Goal: Task Accomplishment & Management: Manage account settings

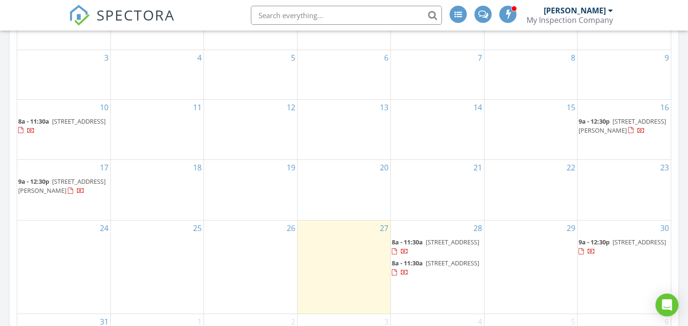
scroll to position [585, 0]
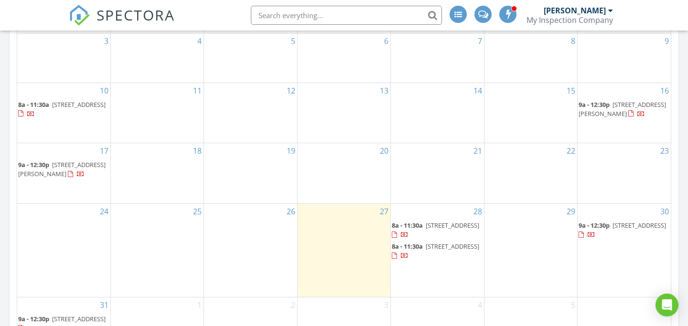
click at [409, 240] on div at bounding box center [405, 236] width 8 height 8
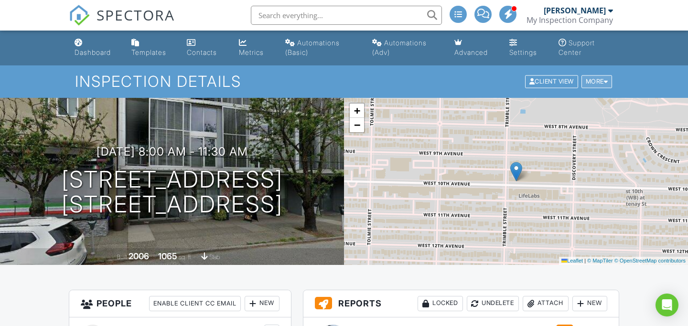
click at [607, 83] on div at bounding box center [606, 82] width 4 height 6
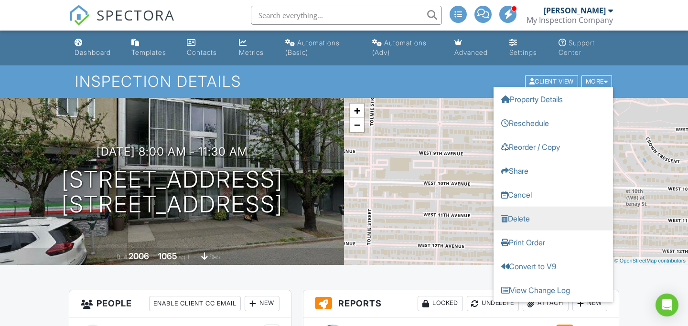
click at [532, 214] on link "Delete" at bounding box center [553, 219] width 119 height 24
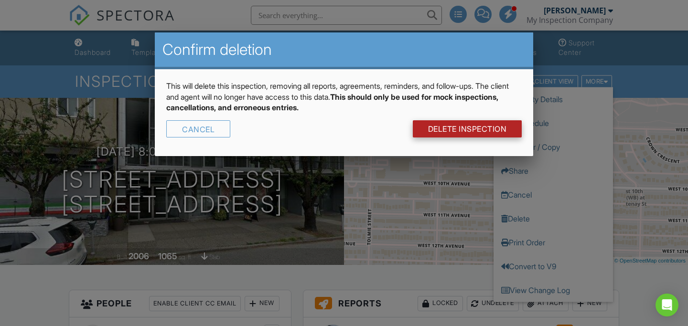
click at [467, 129] on link "DELETE Inspection" at bounding box center [467, 128] width 109 height 17
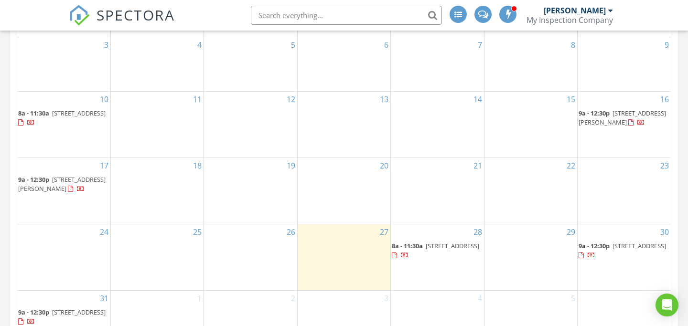
scroll to position [591, 0]
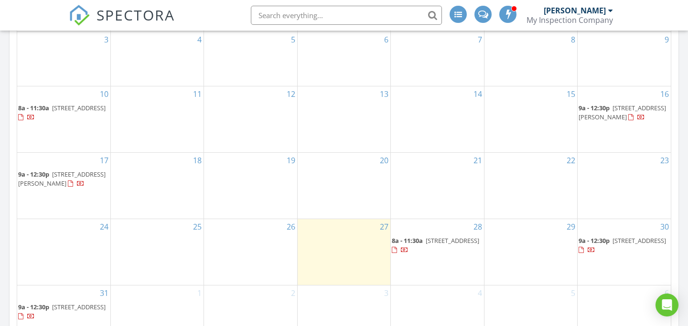
click at [409, 255] on div at bounding box center [405, 252] width 8 height 8
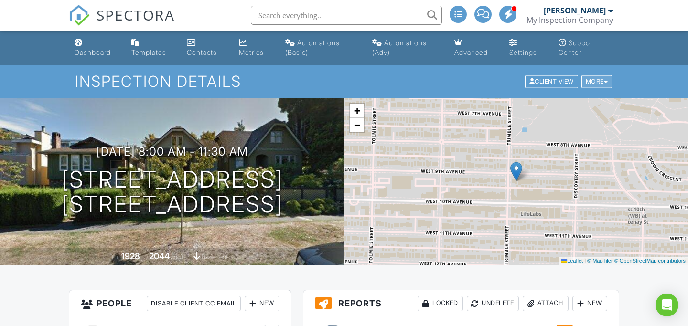
click at [608, 81] on div "More" at bounding box center [597, 82] width 31 height 13
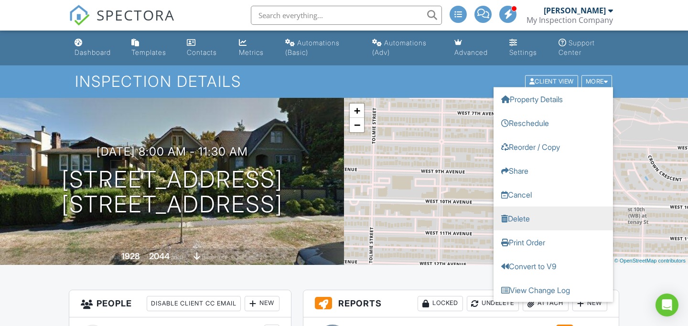
click at [551, 221] on link "Delete" at bounding box center [553, 219] width 119 height 24
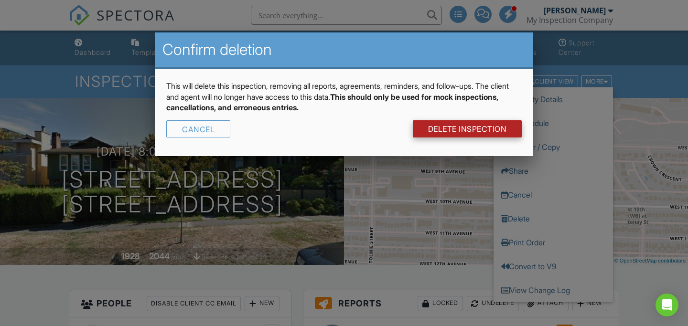
click at [443, 131] on link "DELETE Inspection" at bounding box center [467, 128] width 109 height 17
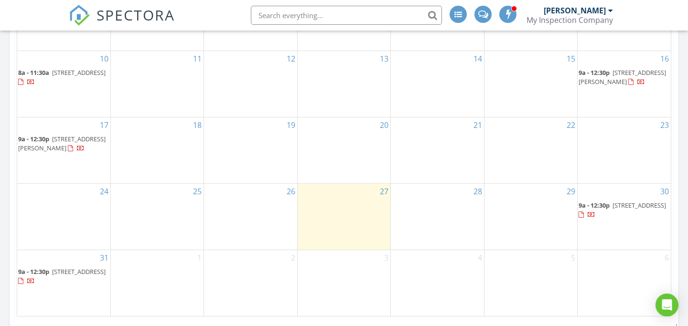
scroll to position [633, 0]
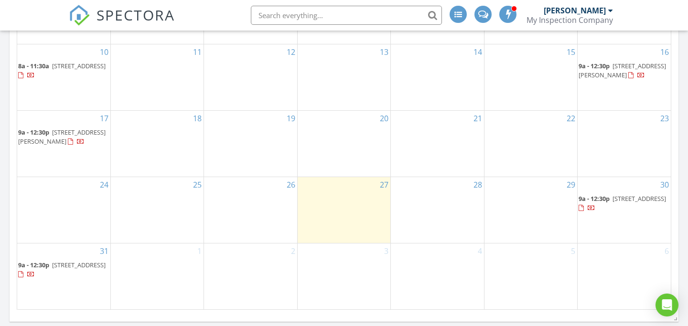
click at [596, 212] on div at bounding box center [592, 210] width 8 height 8
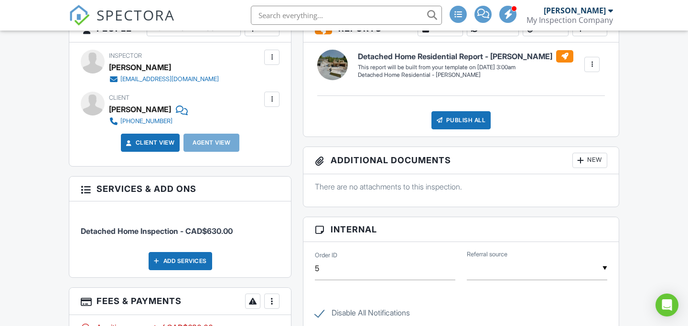
scroll to position [382, 0]
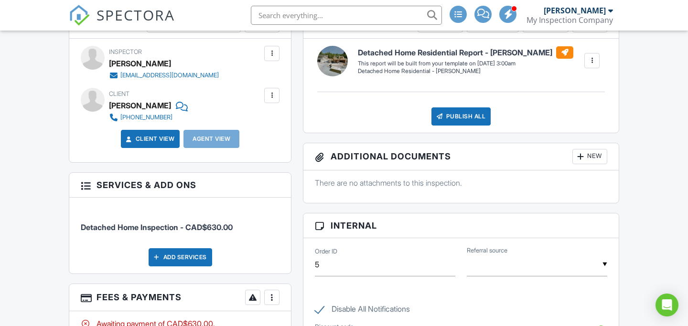
click at [272, 93] on div at bounding box center [272, 96] width 10 height 10
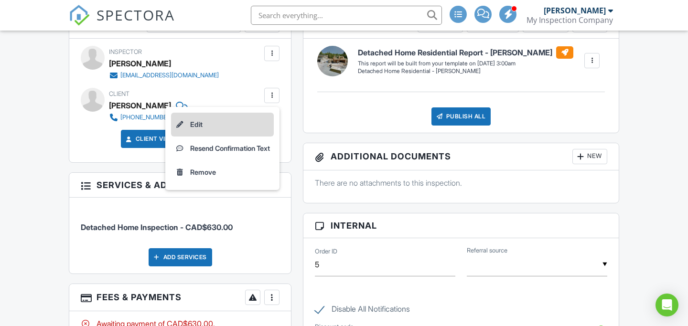
click at [206, 124] on li "Edit" at bounding box center [222, 125] width 103 height 24
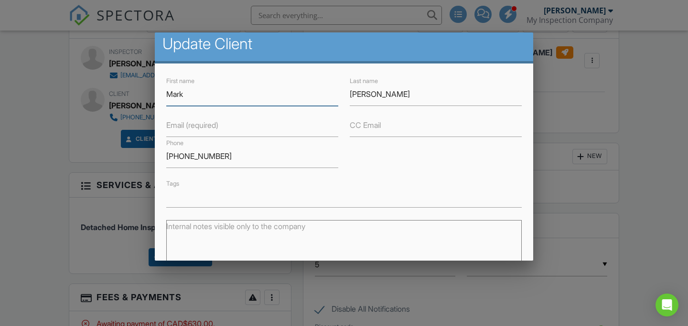
scroll to position [0, 0]
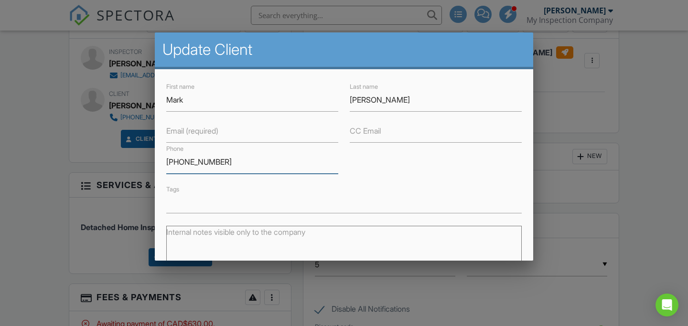
click at [256, 167] on input "604-555-5425" at bounding box center [252, 162] width 172 height 23
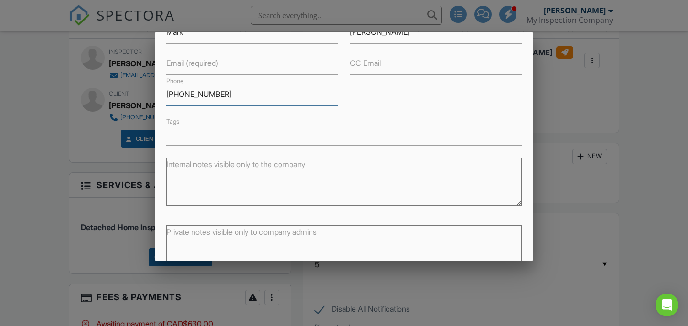
scroll to position [124, 0]
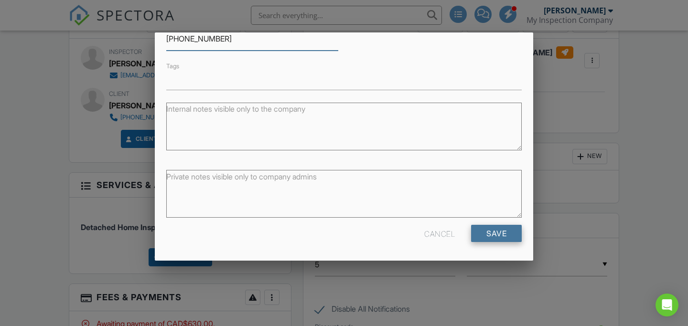
type input "[PHONE_NUMBER]"
click at [496, 237] on input "Save" at bounding box center [496, 233] width 51 height 17
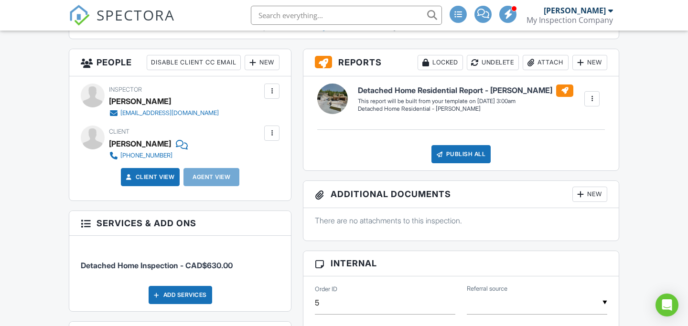
scroll to position [452, 0]
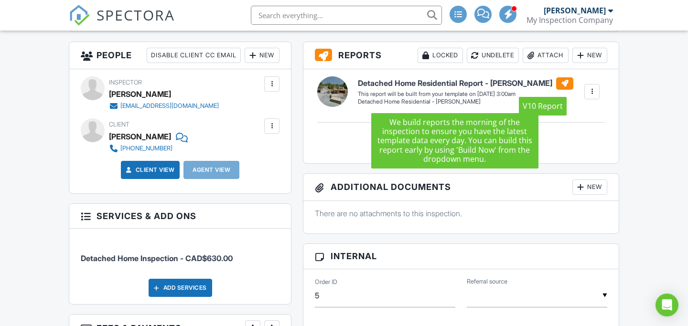
click at [556, 84] on div at bounding box center [564, 83] width 17 height 12
click at [484, 83] on h6 "Detached Home Residential Report - Rui Lopes" at bounding box center [466, 83] width 216 height 12
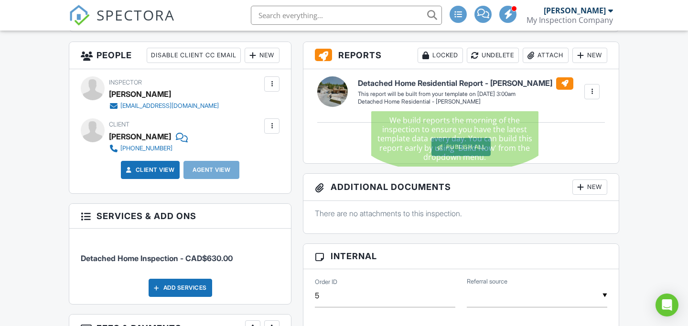
click at [442, 83] on h6 "Detached Home Residential Report - [PERSON_NAME]" at bounding box center [466, 83] width 216 height 12
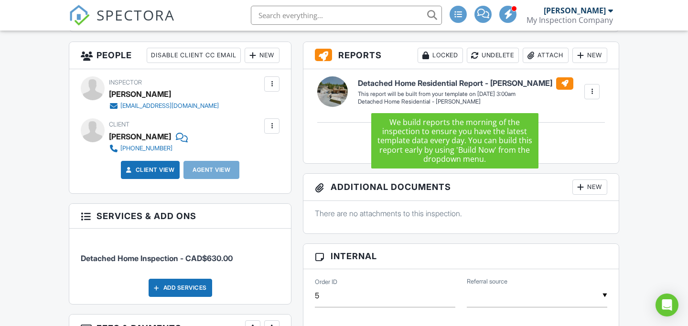
click at [556, 85] on div at bounding box center [564, 83] width 17 height 12
click at [556, 83] on div at bounding box center [564, 83] width 17 height 12
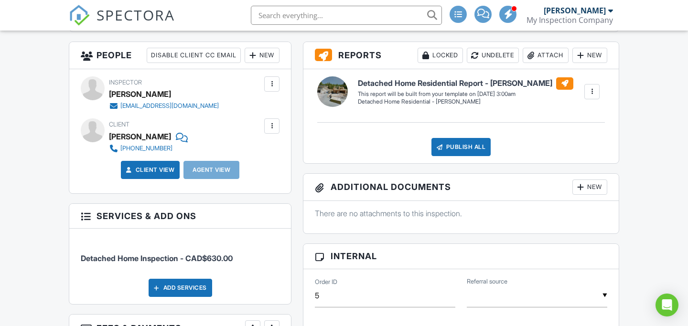
click at [477, 74] on div "Detached Home Residential Report - Rui Lopes Detached Home Residential - Rui Lo…" at bounding box center [461, 116] width 315 height 94
click at [338, 92] on div at bounding box center [332, 91] width 31 height 31
click at [349, 54] on h3 "Reports Locked Undelete Attach New" at bounding box center [461, 55] width 315 height 27
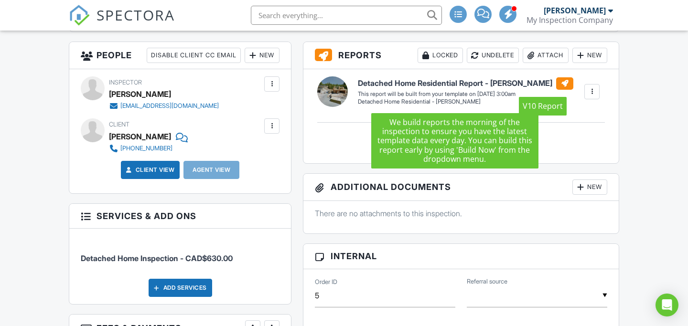
click at [556, 87] on div at bounding box center [564, 83] width 17 height 12
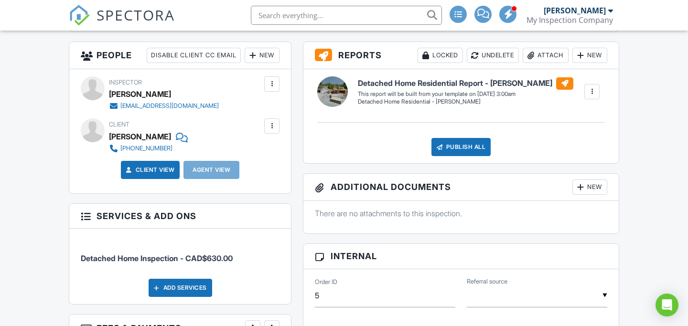
click at [595, 90] on div at bounding box center [592, 92] width 10 height 10
click at [584, 117] on div "Build Now" at bounding box center [573, 118] width 46 height 11
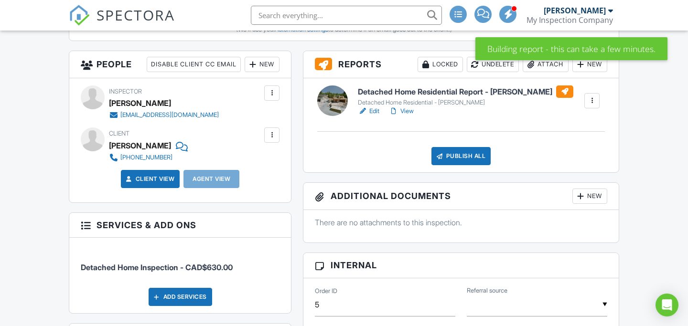
scroll to position [444, 0]
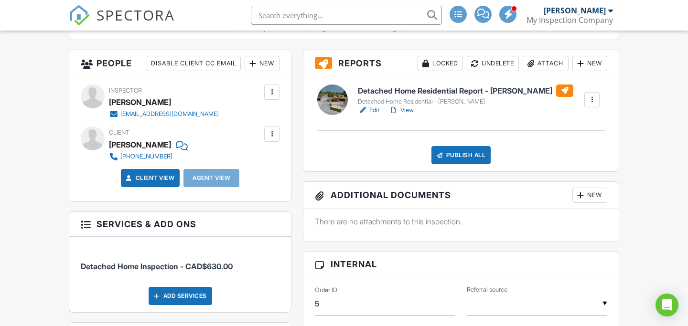
click at [460, 90] on h6 "Detached Home Residential Report - [PERSON_NAME]" at bounding box center [466, 91] width 216 height 12
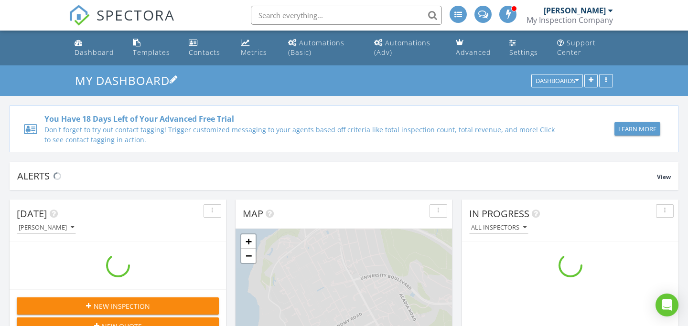
scroll to position [870, 689]
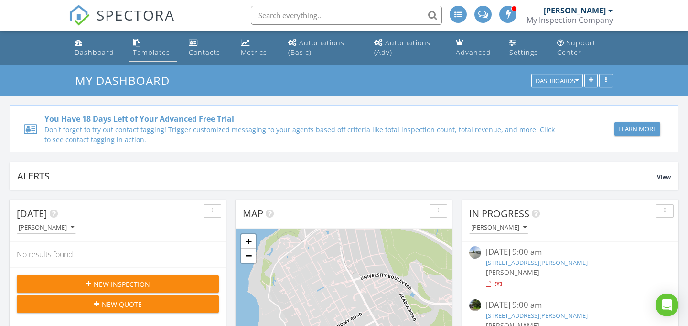
click at [145, 55] on div "Templates" at bounding box center [151, 52] width 37 height 9
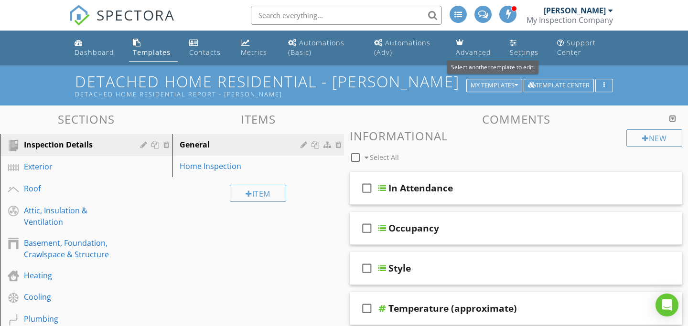
click at [480, 85] on div "My Templates" at bounding box center [494, 85] width 47 height 7
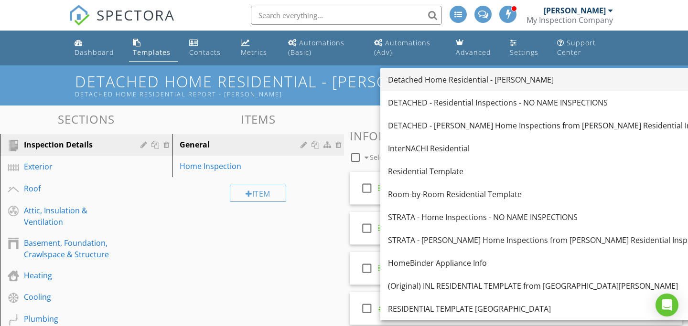
click at [477, 83] on div "Detached Home Residential - [PERSON_NAME]" at bounding box center [564, 79] width 353 height 11
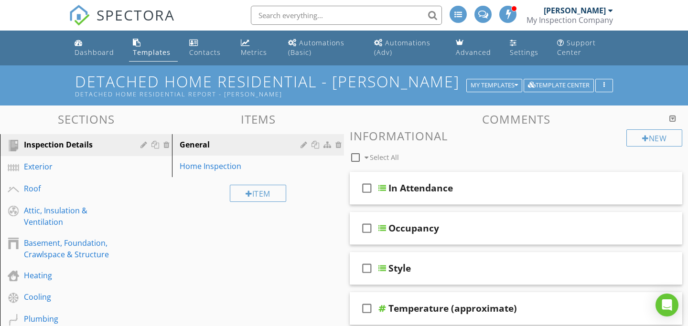
click at [673, 119] on div at bounding box center [673, 119] width 7 height 8
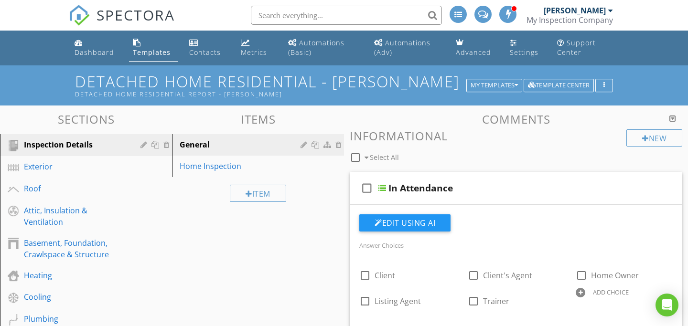
click at [673, 119] on div at bounding box center [673, 119] width 7 height 8
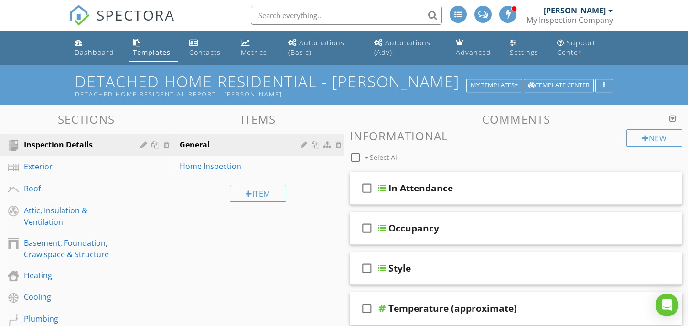
click at [673, 119] on div at bounding box center [673, 119] width 7 height 8
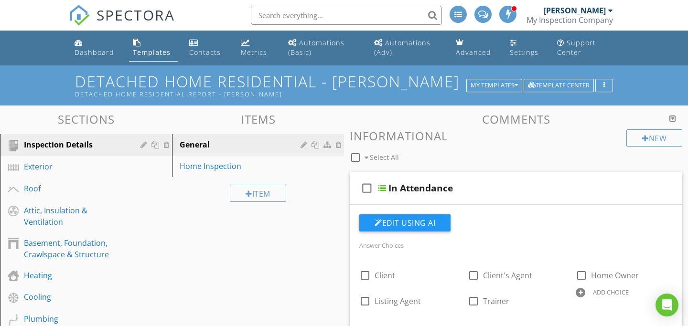
click at [673, 119] on div at bounding box center [673, 119] width 7 height 8
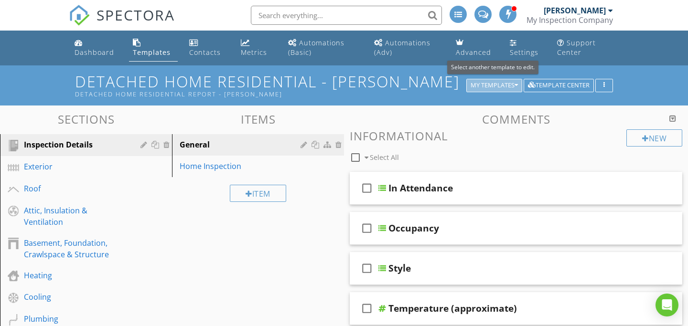
click at [486, 82] on div "My Templates" at bounding box center [494, 85] width 47 height 7
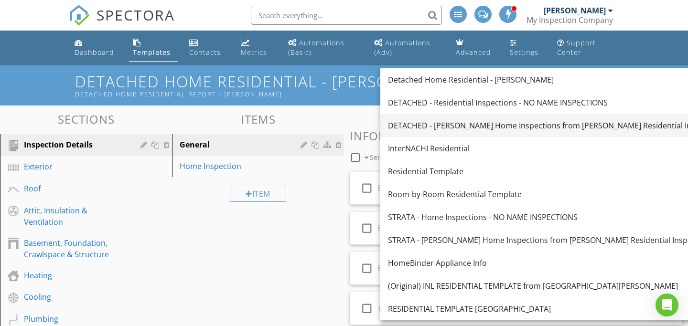
click at [485, 122] on div "DETACHED - [PERSON_NAME] Home Inspections from [PERSON_NAME] Residential Inspec…" at bounding box center [564, 125] width 353 height 11
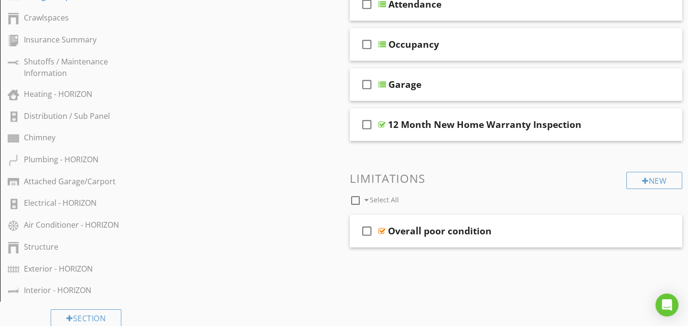
scroll to position [589, 0]
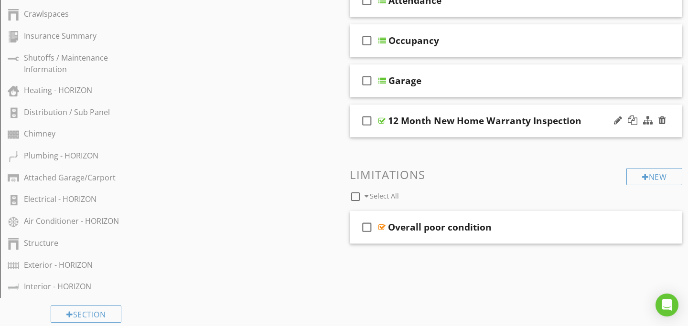
click at [381, 120] on div at bounding box center [382, 121] width 7 height 8
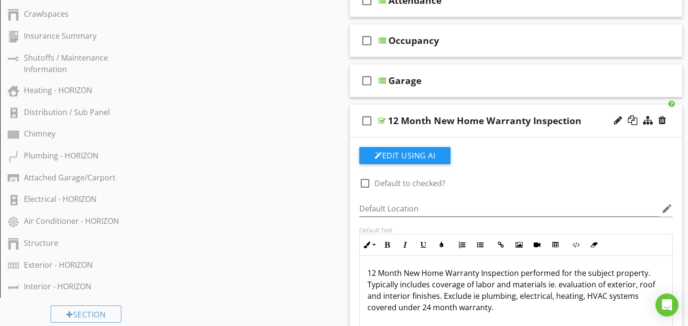
click at [381, 120] on div at bounding box center [382, 121] width 7 height 8
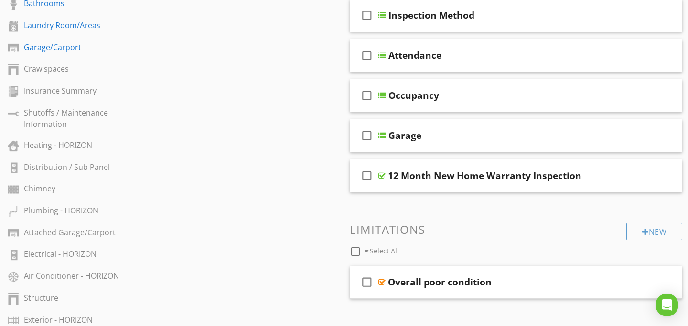
scroll to position [688, 0]
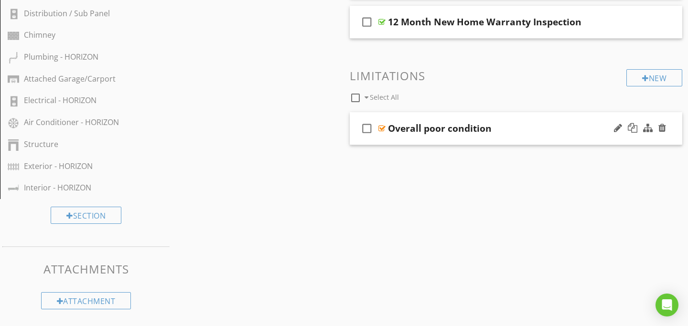
click at [381, 127] on div at bounding box center [382, 129] width 7 height 8
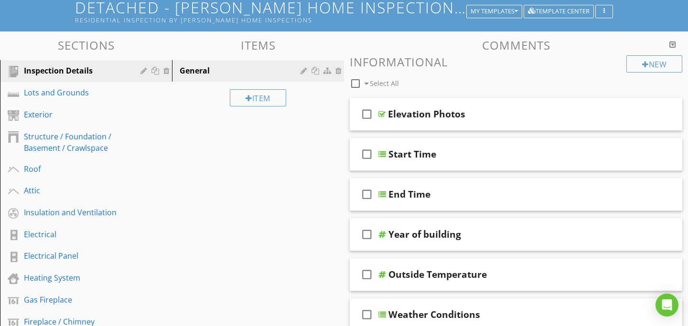
scroll to position [73, 0]
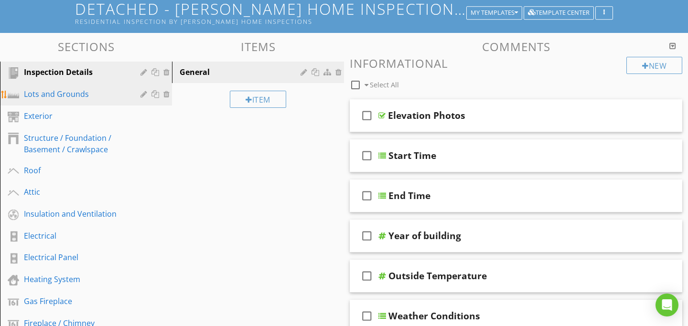
click at [71, 95] on div "Lots and Grounds" at bounding box center [75, 93] width 103 height 11
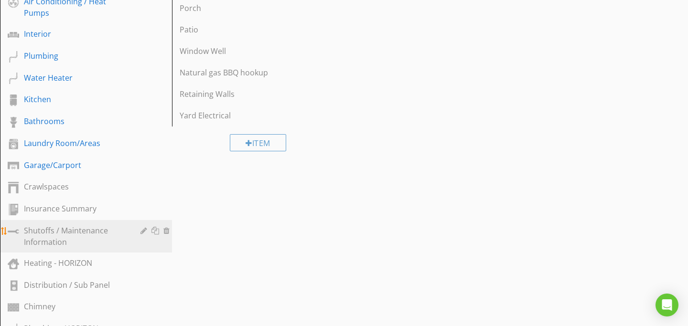
scroll to position [418, 0]
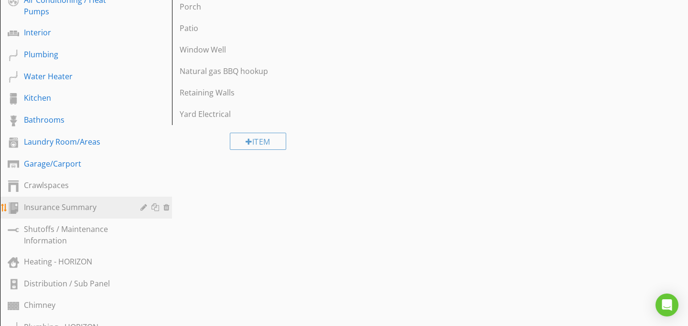
click at [66, 208] on div "Insurance Summary" at bounding box center [75, 207] width 103 height 11
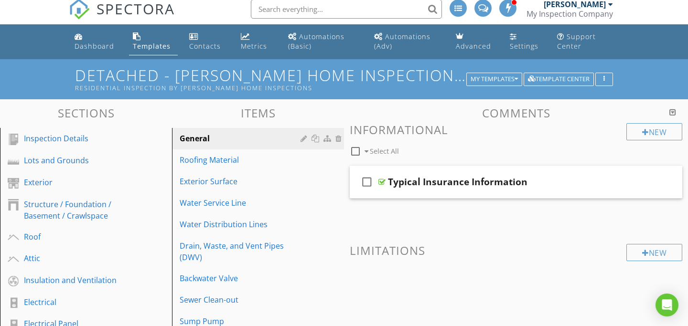
scroll to position [0, 0]
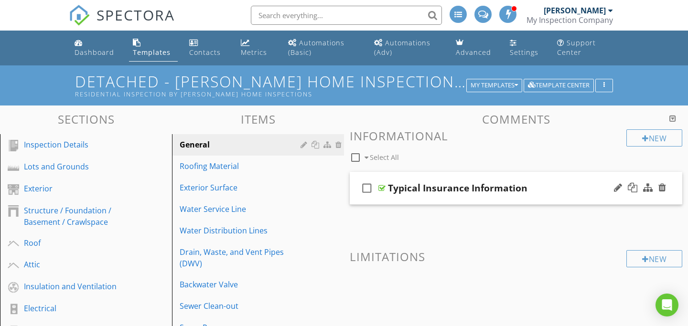
click at [383, 187] on div at bounding box center [382, 188] width 7 height 8
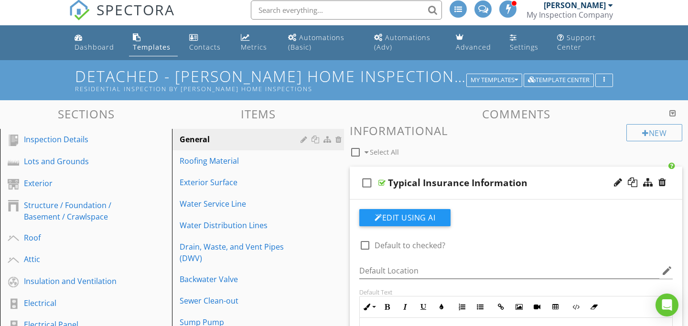
scroll to position [7, 0]
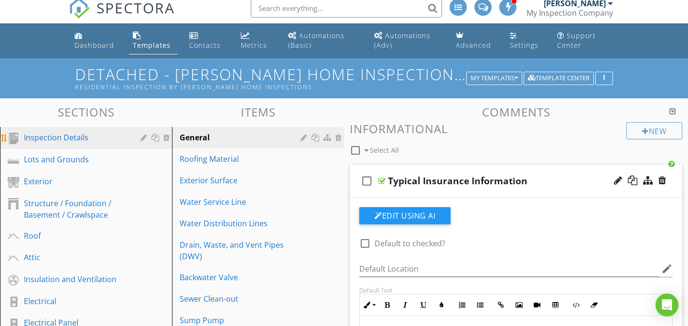
click at [86, 141] on div "Inspection Details" at bounding box center [75, 137] width 103 height 11
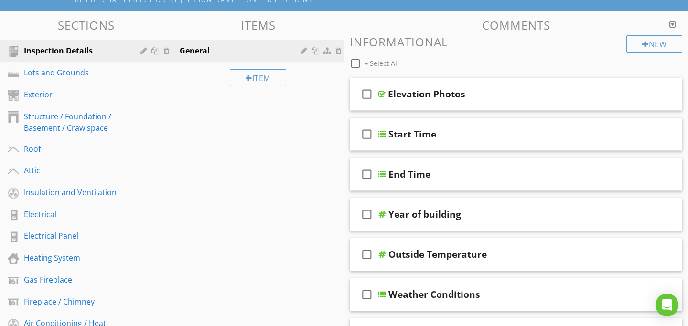
scroll to position [0, 0]
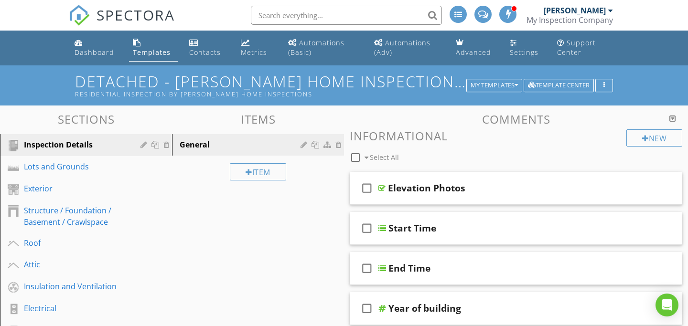
click at [509, 14] on span at bounding box center [509, 14] width 10 height 9
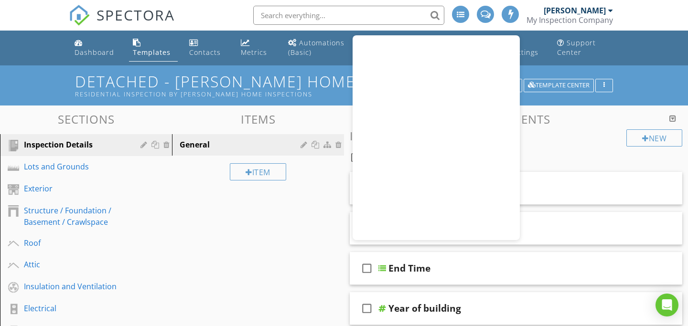
click at [227, 15] on div "SPECTORA [PERSON_NAME] My Inspection Company Role: Inspector Dashboard New Insp…" at bounding box center [344, 15] width 551 height 31
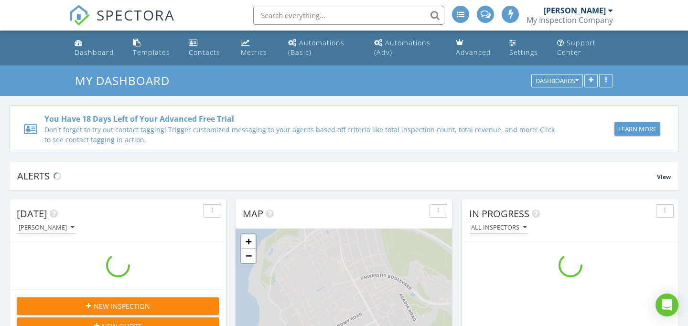
scroll to position [870, 689]
